Goal: Book appointment/travel/reservation

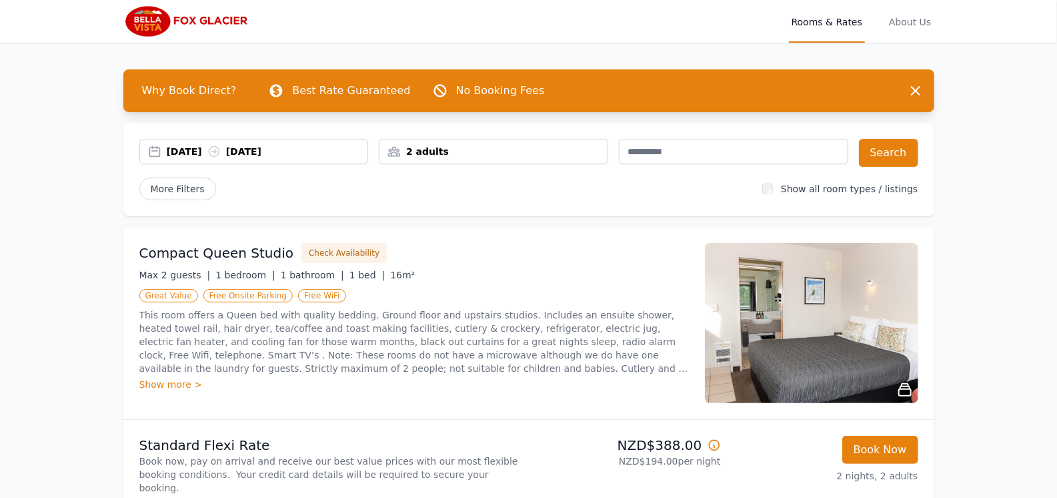
click at [189, 382] on div "Show more >" at bounding box center [414, 384] width 550 height 13
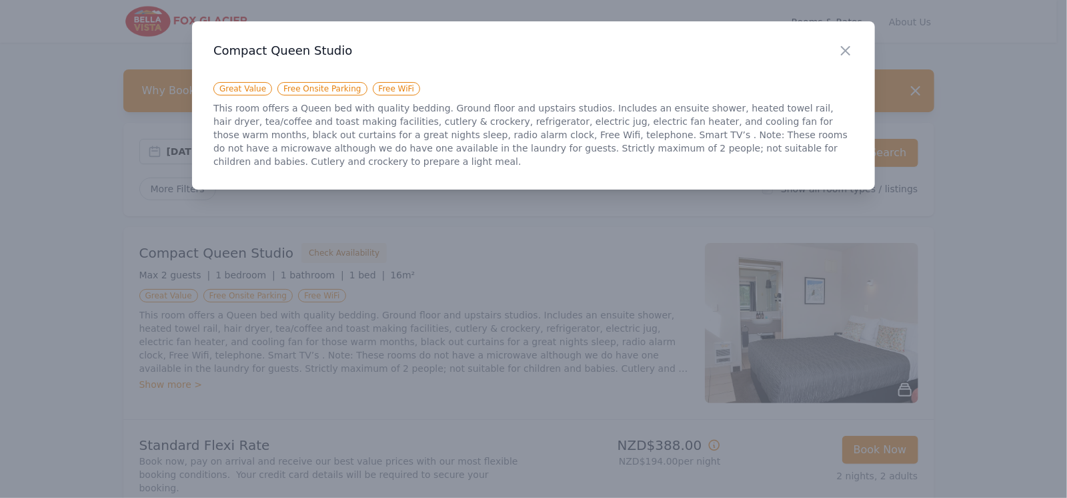
click at [854, 51] on div "Close" at bounding box center [856, 42] width 37 height 42
click at [848, 51] on icon "button" at bounding box center [846, 51] width 16 height 16
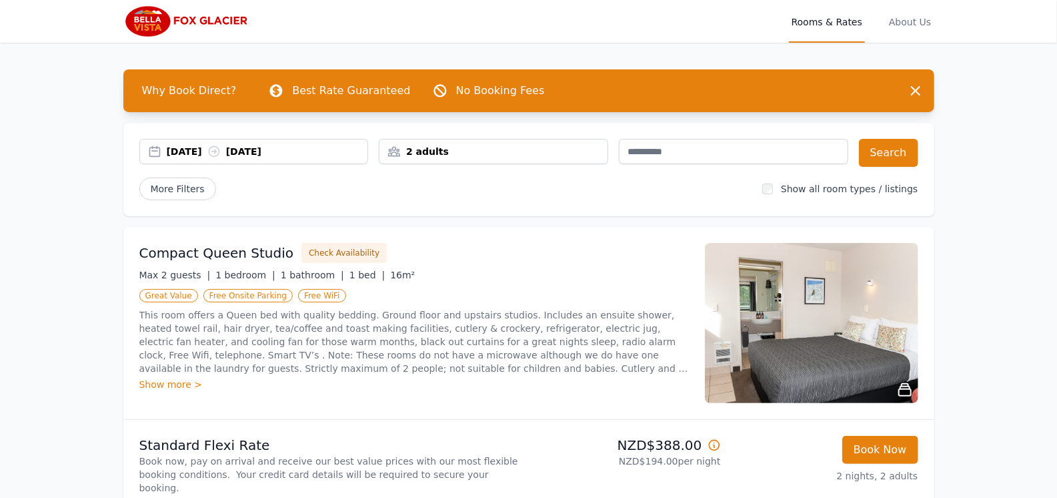
click at [850, 338] on img at bounding box center [811, 323] width 213 height 160
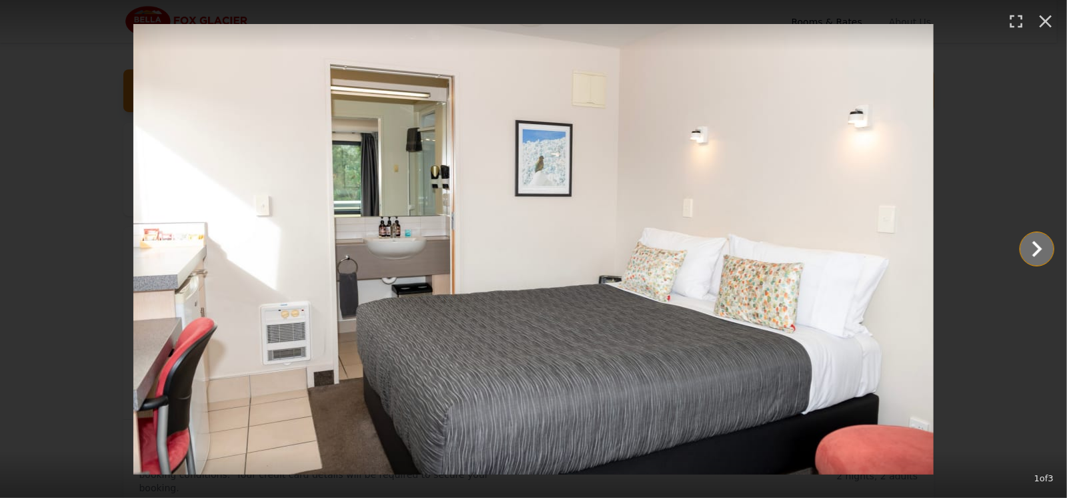
click at [1037, 255] on icon "Show slide 2 of 3" at bounding box center [1037, 249] width 32 height 32
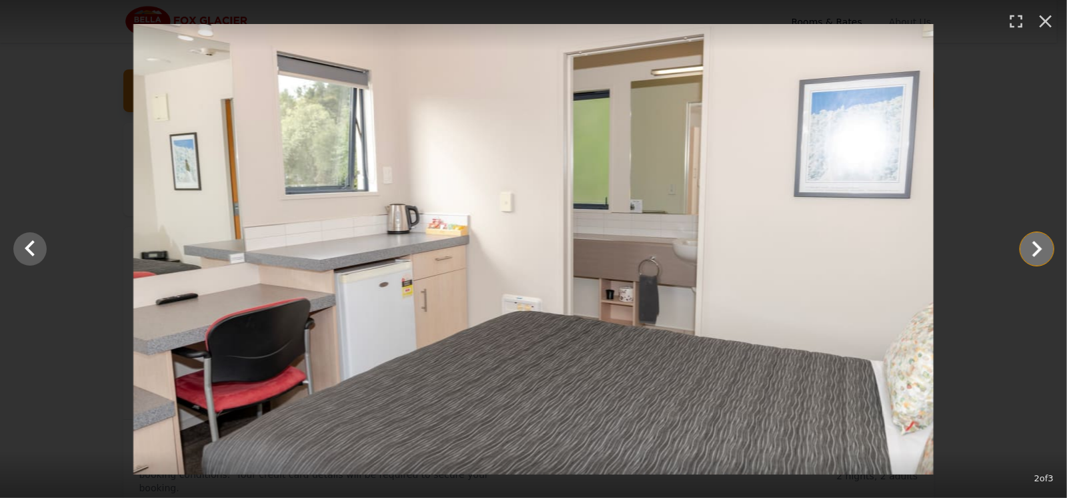
click at [1037, 255] on icon "Show slide 3 of 3" at bounding box center [1037, 249] width 32 height 32
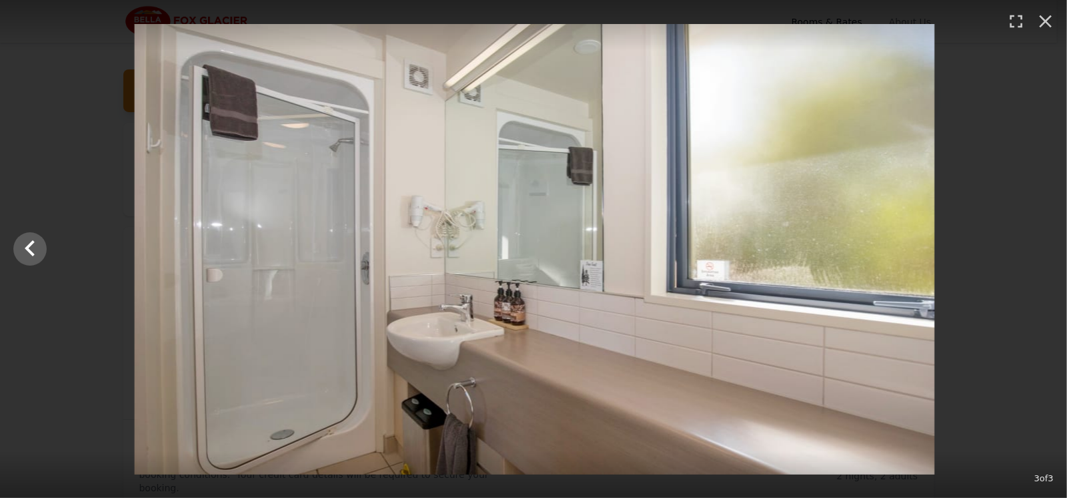
click at [1037, 255] on div at bounding box center [534, 249] width 1067 height 450
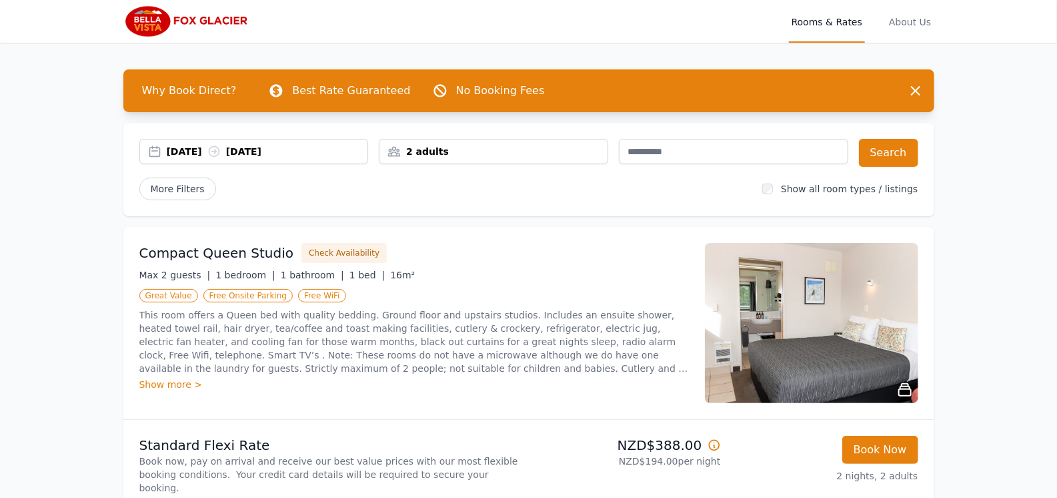
scroll to position [155, 0]
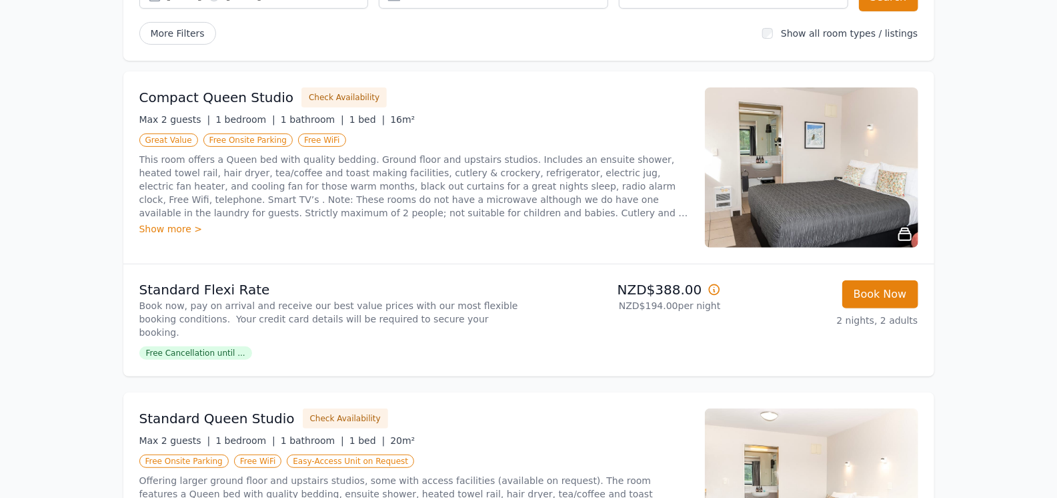
click at [183, 346] on span "Free Cancellation until ..." at bounding box center [195, 352] width 113 height 13
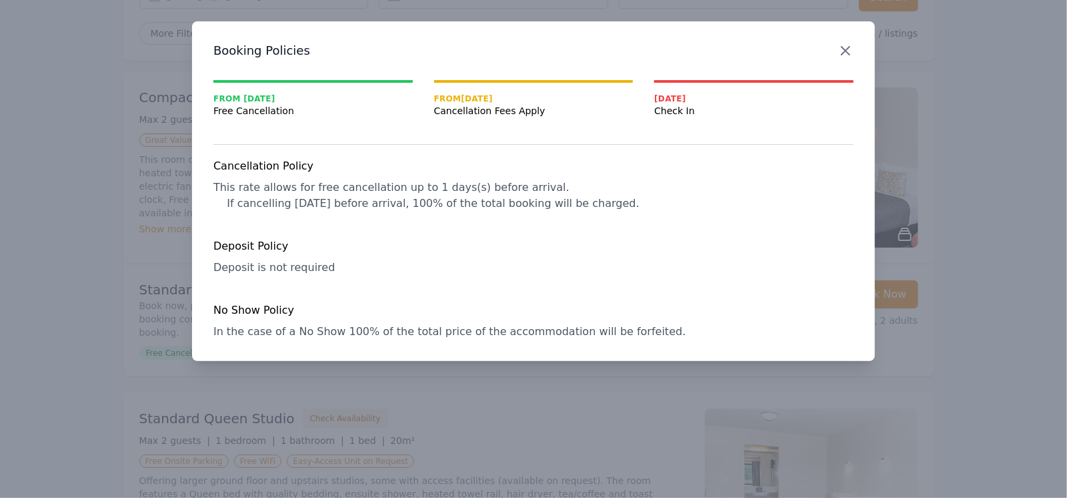
click at [839, 53] on icon "button" at bounding box center [846, 51] width 16 height 16
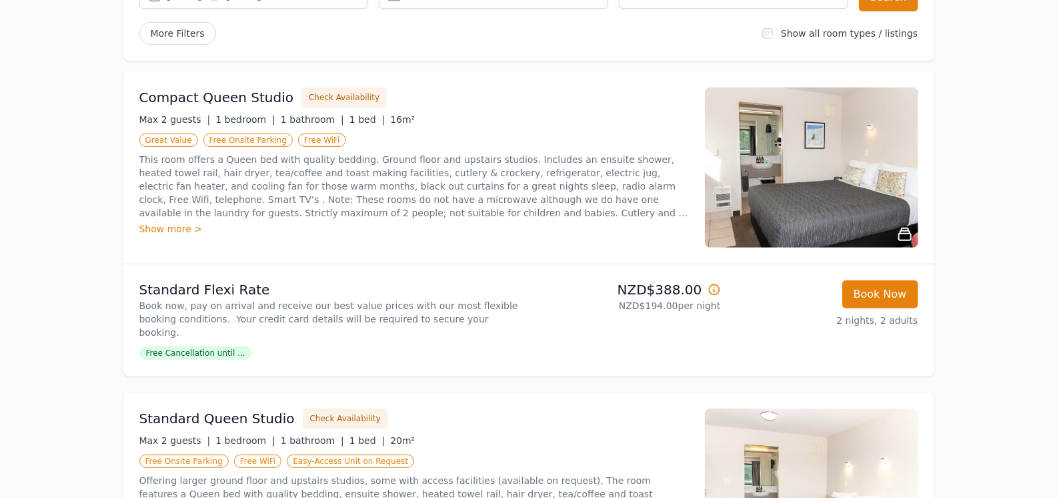
click at [861, 185] on img at bounding box center [811, 167] width 213 height 160
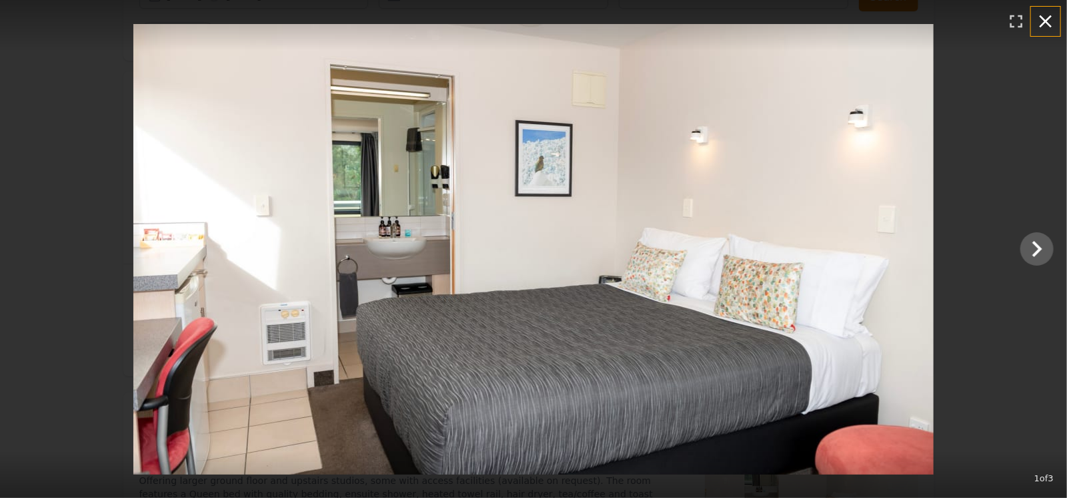
click at [1044, 22] on icon "button" at bounding box center [1046, 21] width 13 height 13
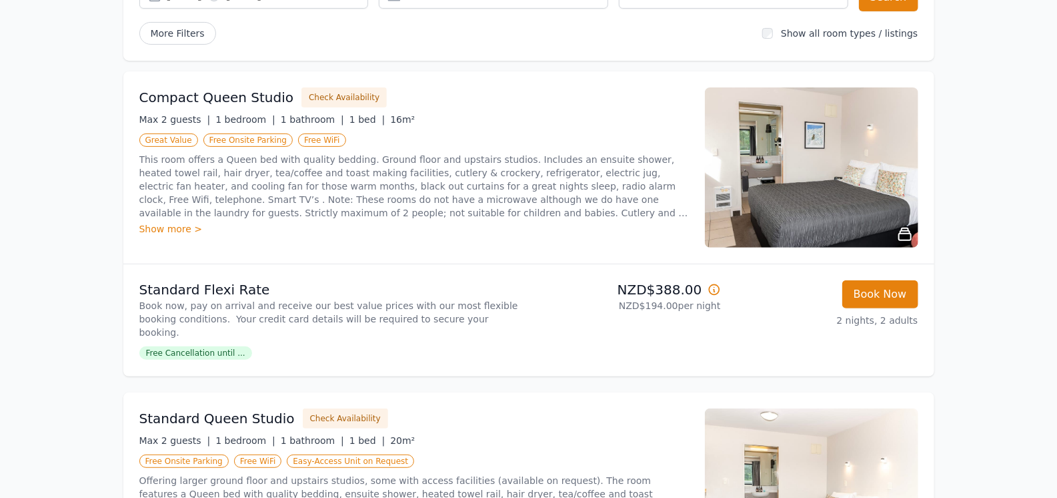
click at [224, 346] on span "Free Cancellation until ..." at bounding box center [195, 352] width 113 height 13
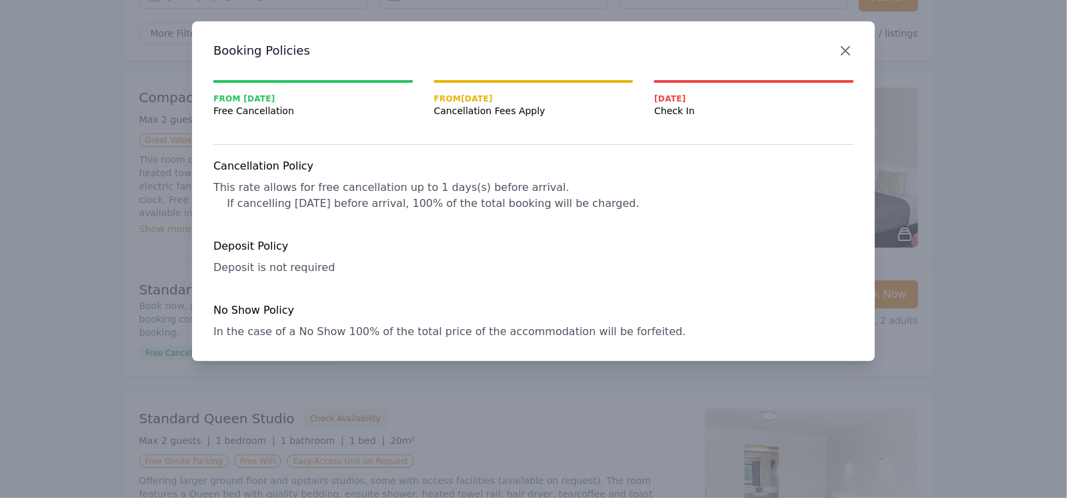
click at [848, 52] on icon "button" at bounding box center [846, 51] width 16 height 16
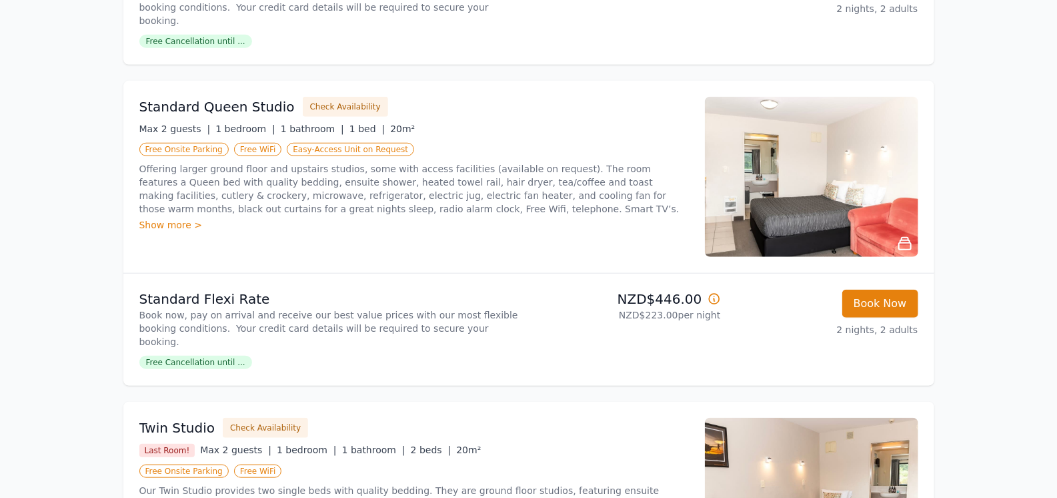
scroll to position [0, 0]
